Goal: Information Seeking & Learning: Learn about a topic

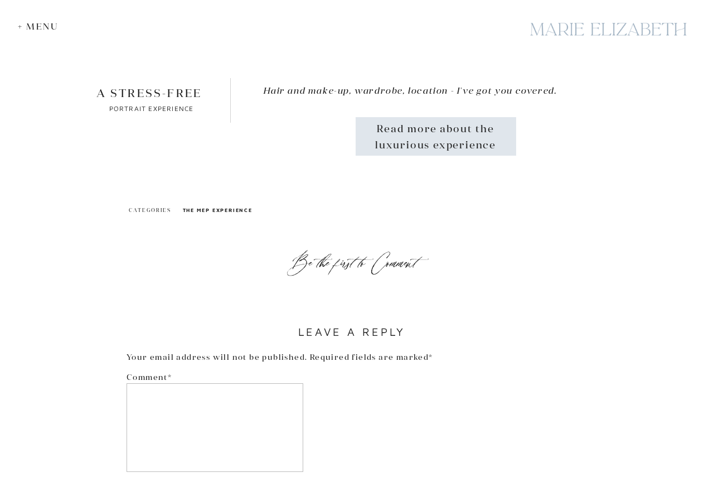
scroll to position [5183, 0]
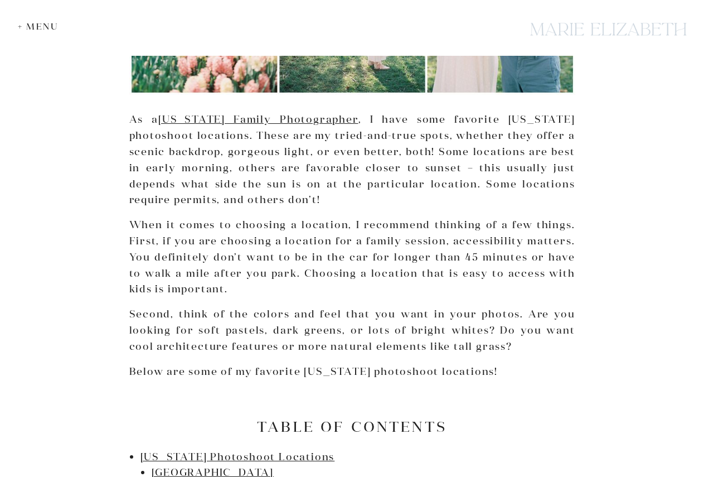
scroll to position [390, 0]
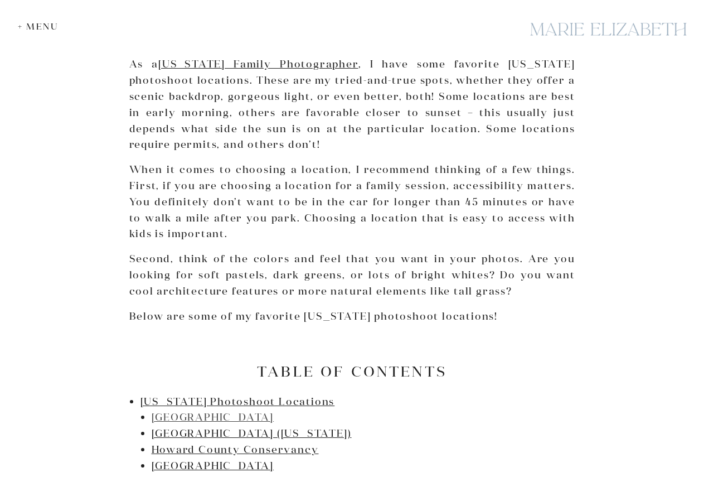
click at [182, 417] on link "[GEOGRAPHIC_DATA]" at bounding box center [213, 416] width 123 height 13
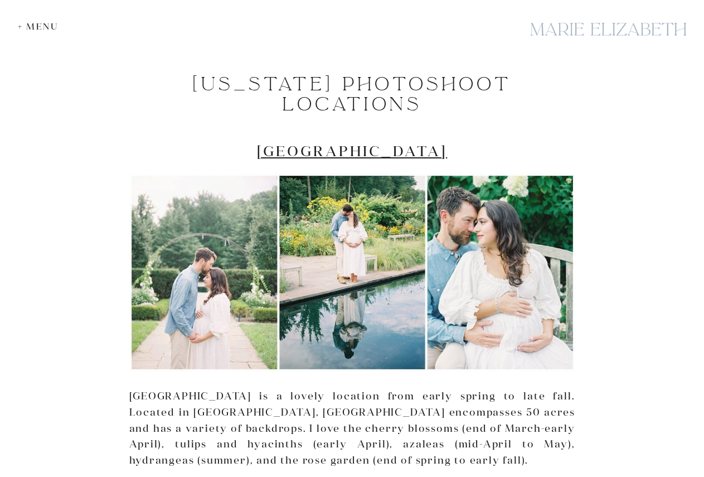
scroll to position [598, 0]
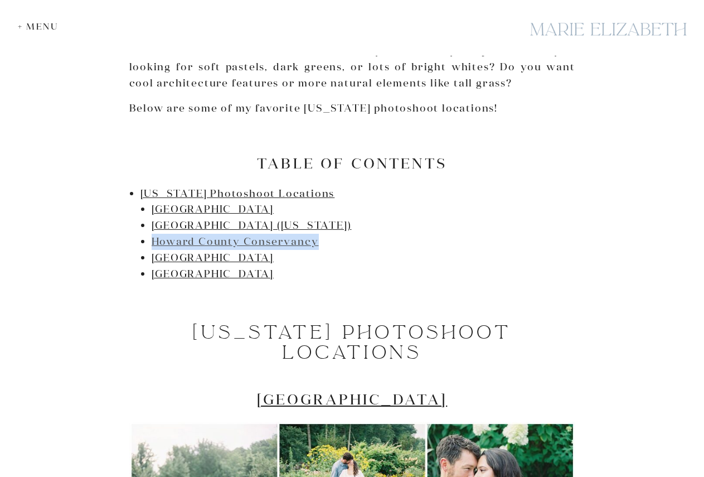
drag, startPoint x: 325, startPoint y: 242, endPoint x: 203, endPoint y: 240, distance: 122.1
click at [149, 246] on li "[US_STATE] Photoshoot Locations [GEOGRAPHIC_DATA] [GEOGRAPHIC_DATA] ([US_STATE]…" at bounding box center [357, 234] width 435 height 96
copy link "Howard County Conservancy"
